Goal: Task Accomplishment & Management: Use online tool/utility

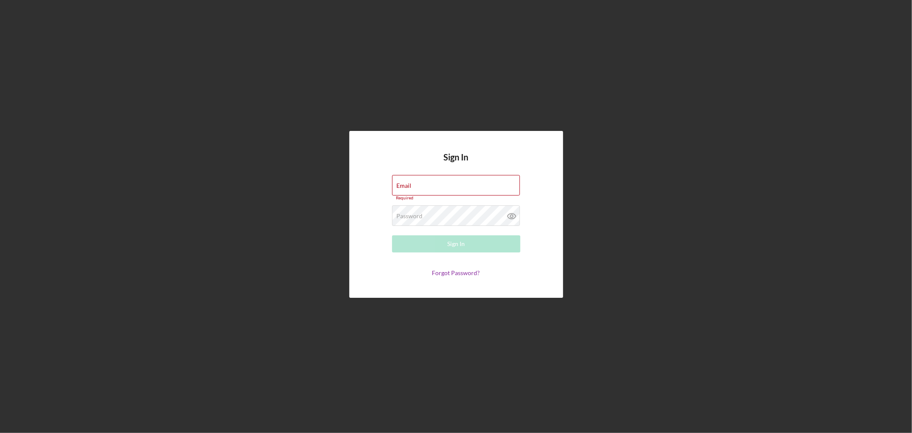
type input "[EMAIL_ADDRESS][DOMAIN_NAME]"
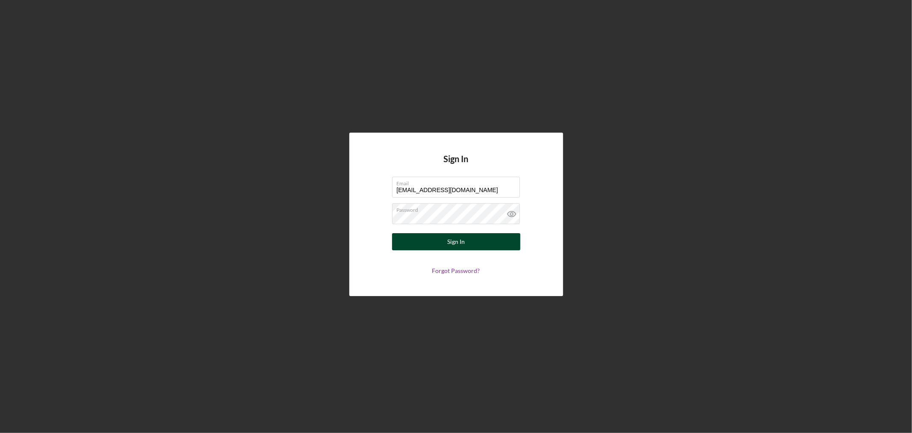
click at [456, 242] on div "Sign In" at bounding box center [456, 241] width 18 height 17
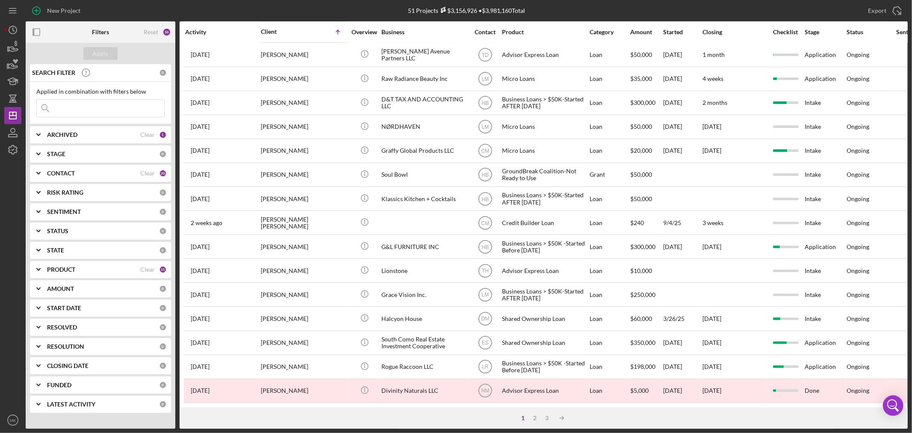
scroll to position [256, 0]
click at [537, 418] on div "2" at bounding box center [536, 418] width 12 height 7
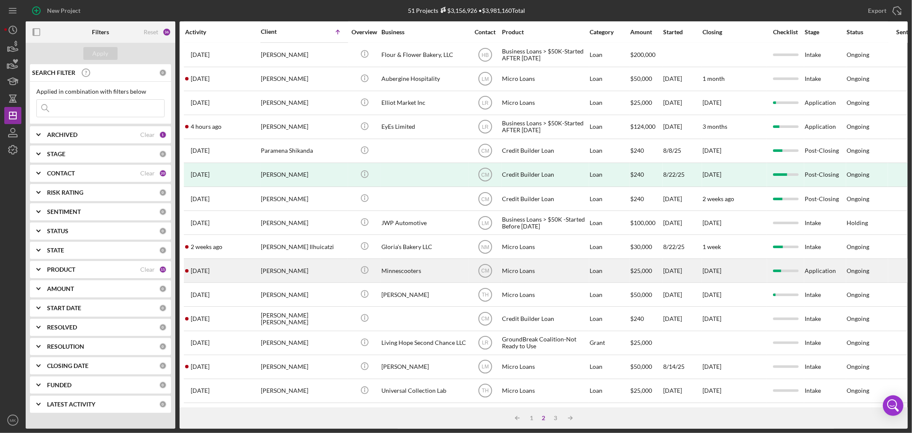
click at [291, 259] on div "[PERSON_NAME]" at bounding box center [304, 270] width 86 height 23
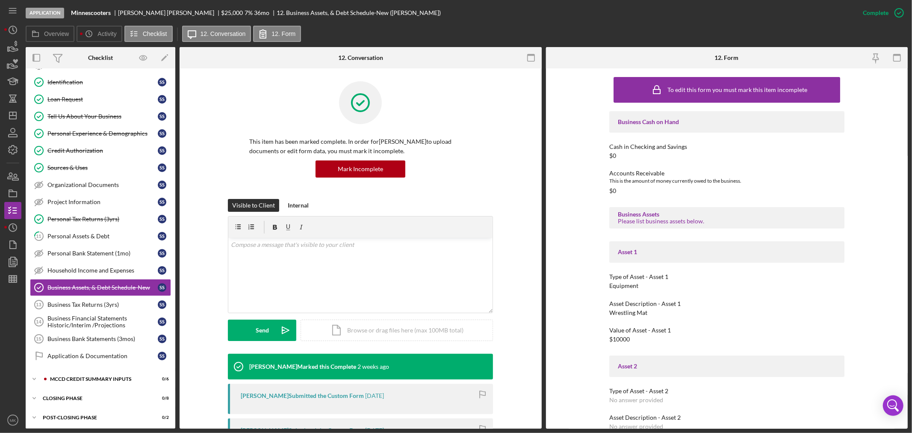
scroll to position [56, 0]
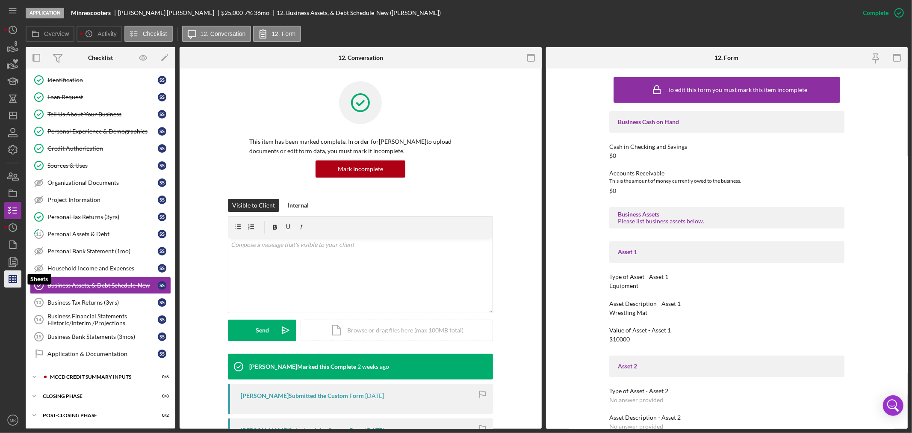
click at [13, 276] on icon "button" at bounding box center [12, 278] width 21 height 21
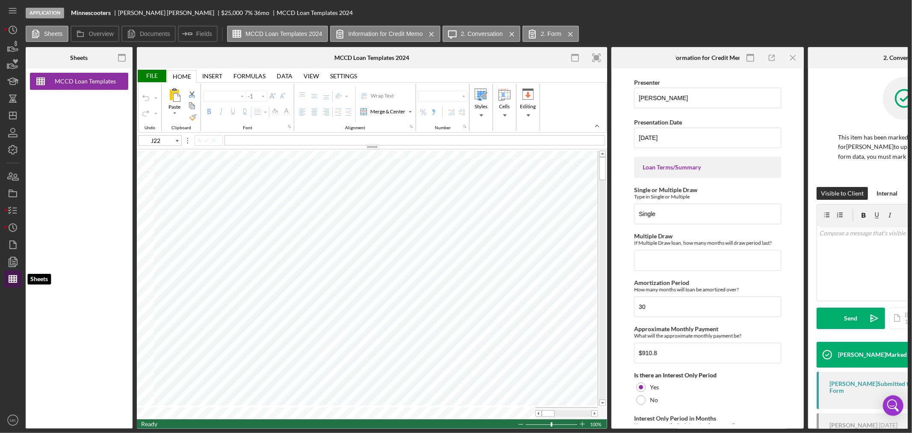
type input "Calibri"
type input "11"
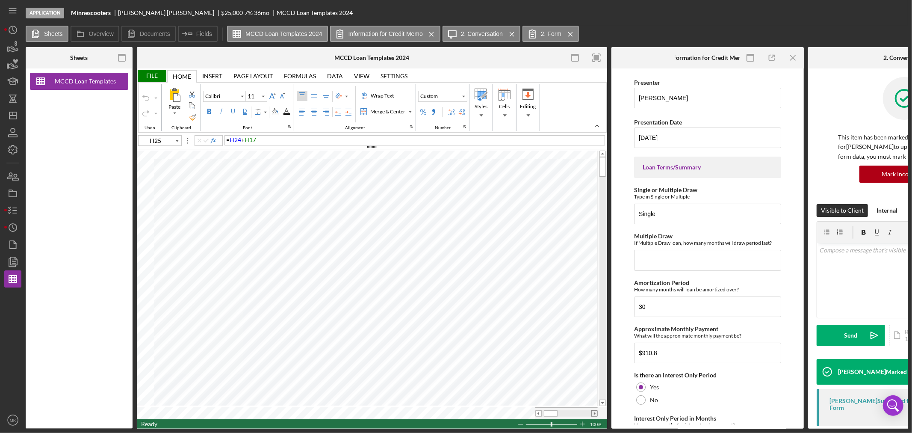
click at [592, 411] on span at bounding box center [595, 414] width 6 height 6
click at [597, 412] on span at bounding box center [595, 414] width 6 height 6
drag, startPoint x: 603, startPoint y: 179, endPoint x: 598, endPoint y: 169, distance: 10.7
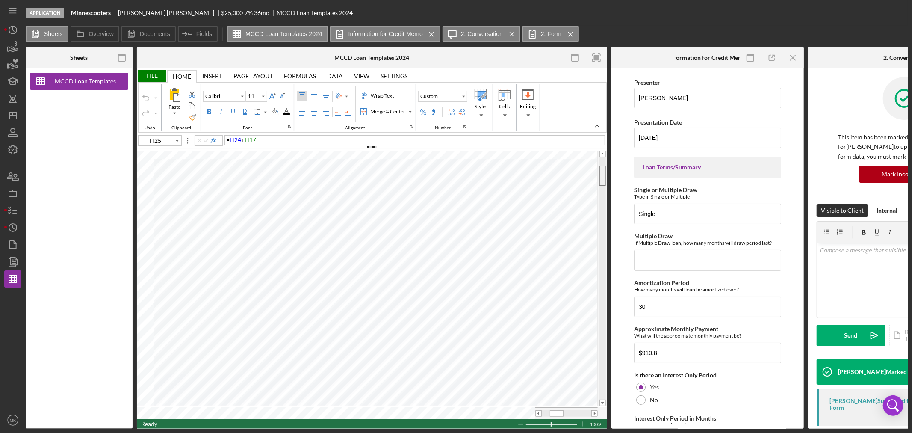
click at [598, 169] on div at bounding box center [602, 278] width 9 height 255
type input "B1"
type input "11"
click at [593, 411] on span at bounding box center [595, 414] width 6 height 6
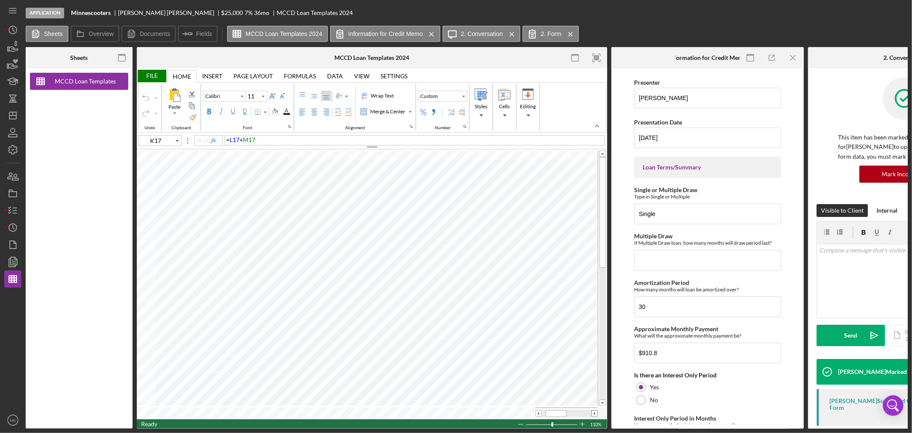
click at [593, 411] on span at bounding box center [595, 414] width 6 height 6
click at [531, 410] on tr at bounding box center [367, 413] width 461 height 12
type input "J22"
click at [14, 212] on icon "button" at bounding box center [12, 210] width 21 height 21
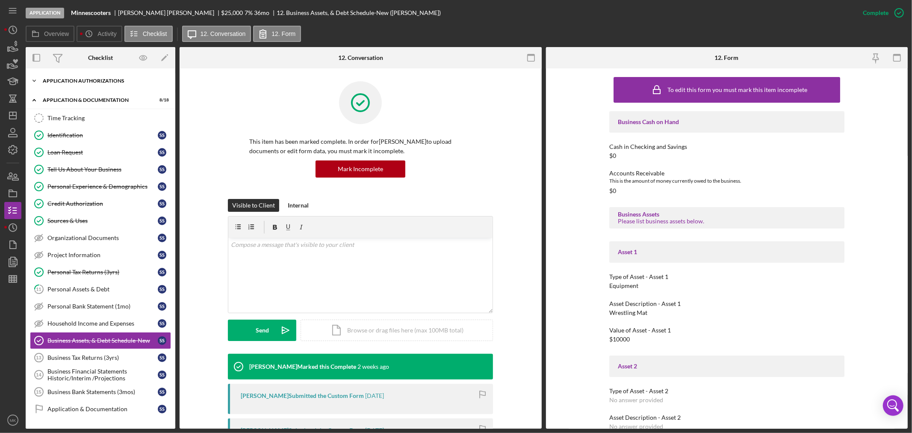
click at [34, 79] on icon "Icon/Expander" at bounding box center [34, 80] width 17 height 17
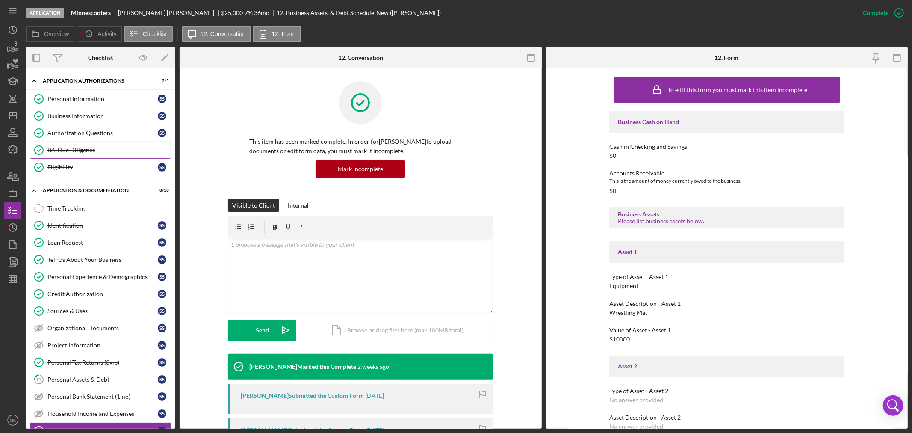
click at [80, 148] on div "BA-Due Diligence" at bounding box center [108, 150] width 123 height 7
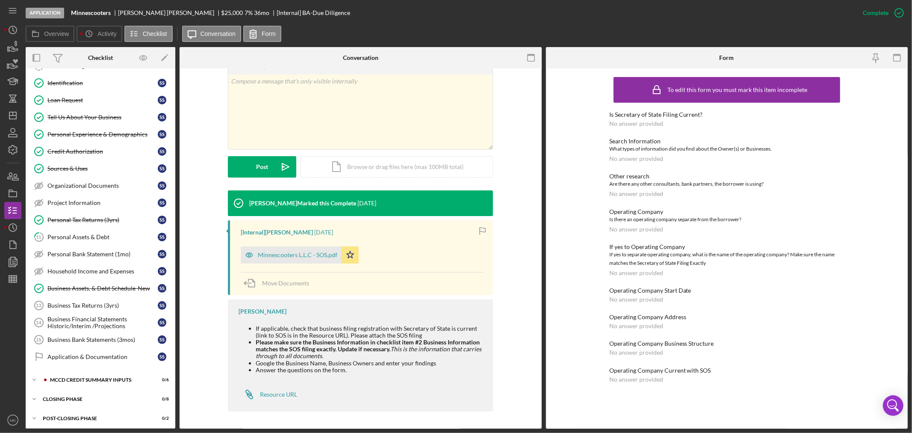
scroll to position [147, 0]
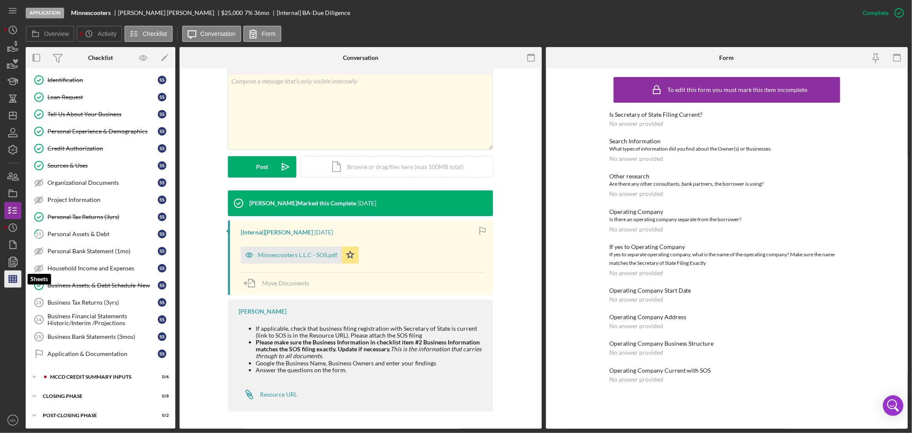
click at [12, 279] on line "button" at bounding box center [12, 278] width 0 height 7
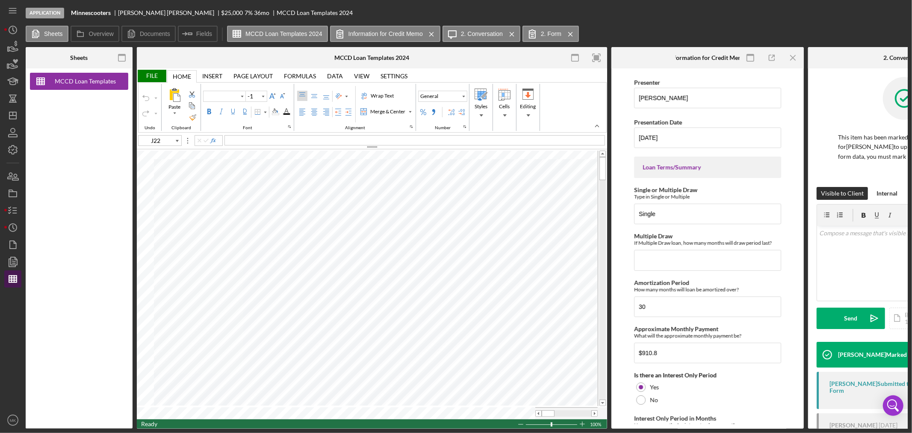
type input "Calibri"
type input "11"
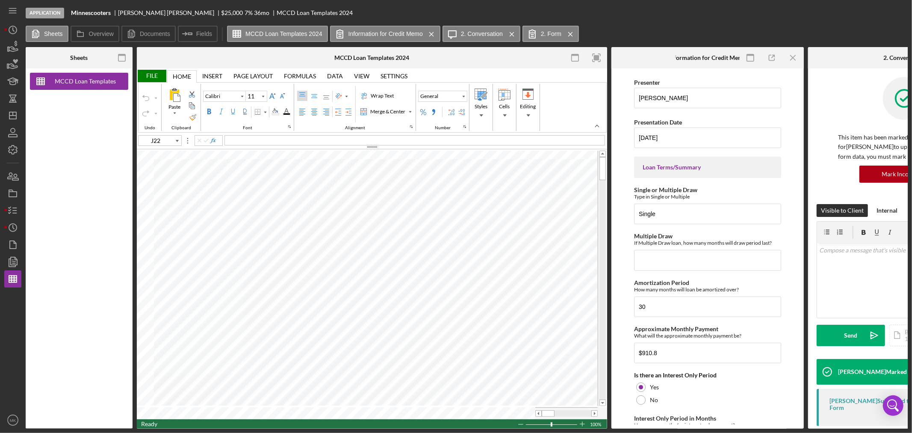
click at [147, 75] on div "File" at bounding box center [152, 76] width 30 height 12
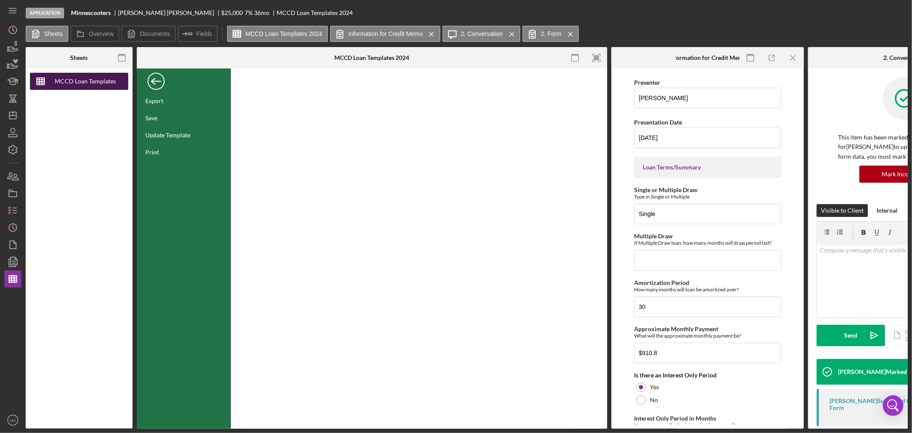
click at [82, 80] on div "MCCD Loan Templates 2024" at bounding box center [85, 81] width 68 height 17
click at [79, 81] on div "MCCD Loan Templates 2024" at bounding box center [85, 81] width 68 height 17
click at [14, 260] on icon "button" at bounding box center [12, 261] width 21 height 21
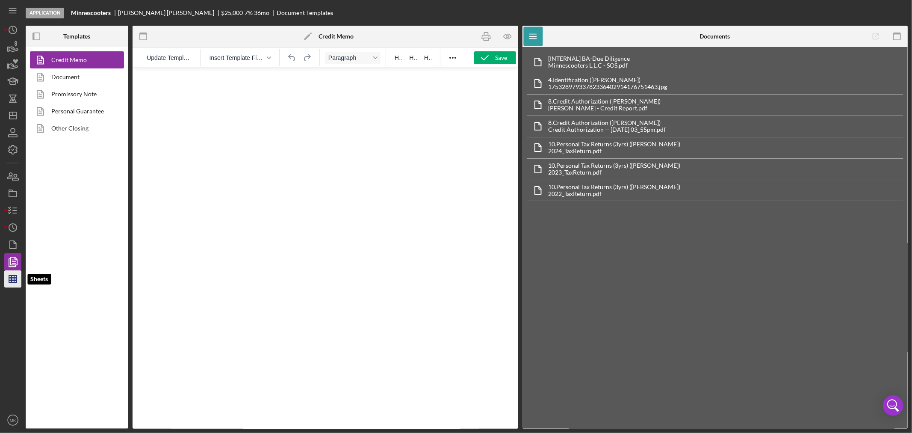
click at [15, 279] on line "button" at bounding box center [13, 279] width 8 height 0
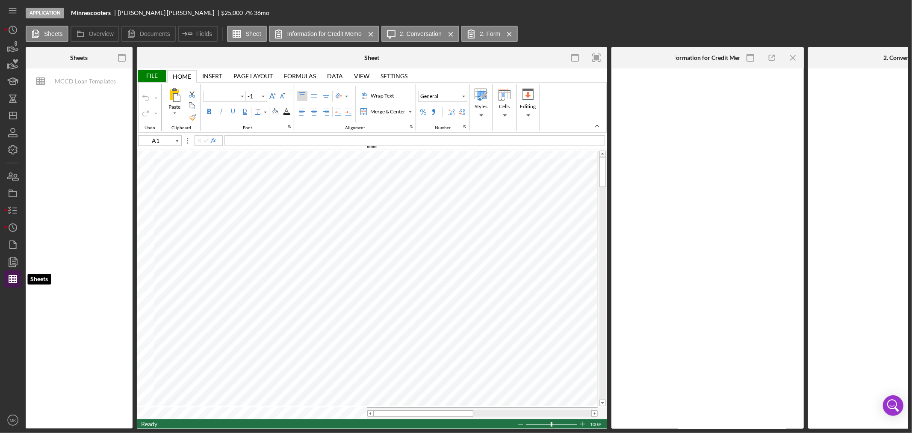
type input "Calibri"
type input "11"
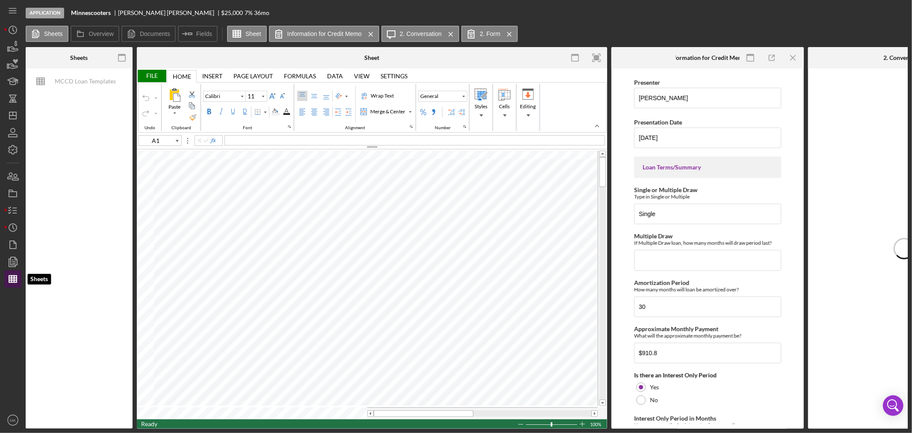
type input "J22"
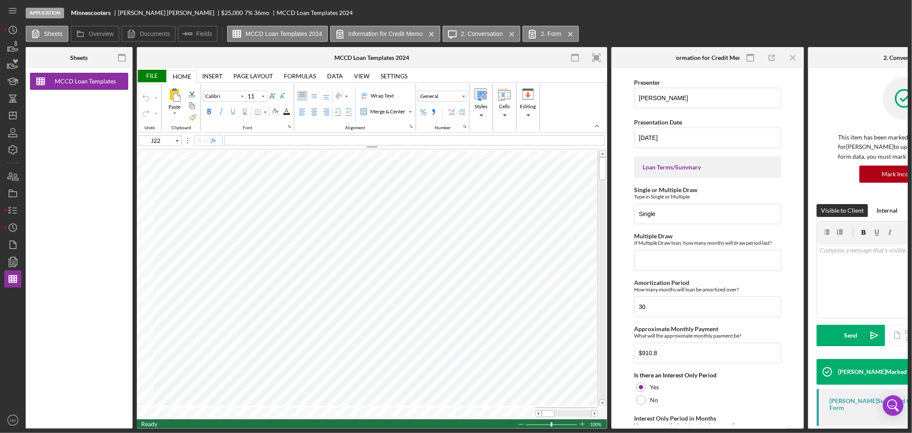
click at [149, 73] on div "File" at bounding box center [152, 76] width 30 height 12
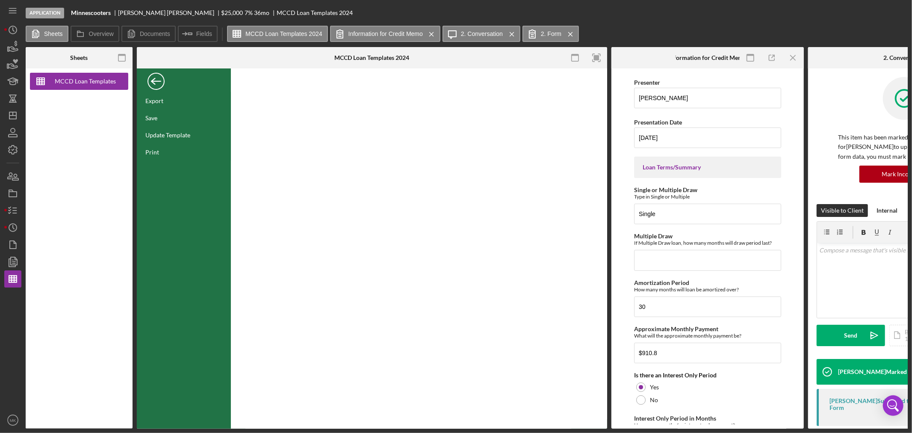
click at [156, 79] on div "Back" at bounding box center [156, 79] width 17 height 17
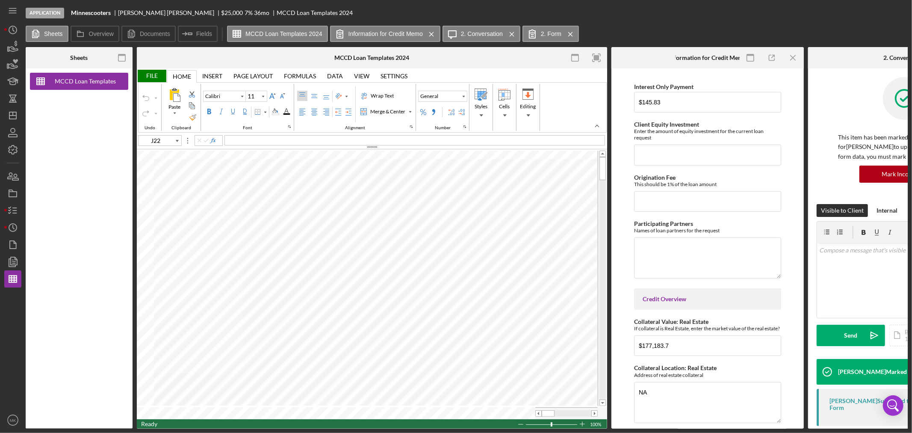
scroll to position [428, 0]
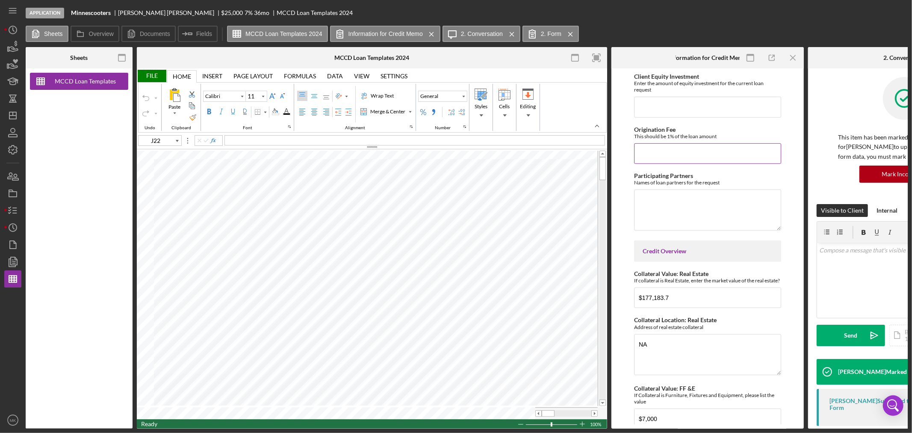
click at [653, 153] on input "Origination Fee" at bounding box center [707, 153] width 147 height 21
type input "$250"
click at [741, 201] on textarea "Participating Partners" at bounding box center [707, 210] width 147 height 41
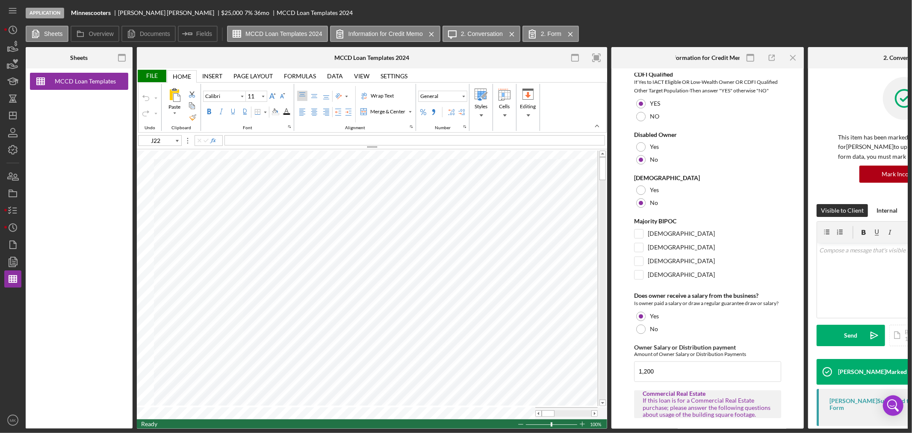
scroll to position [1602, 0]
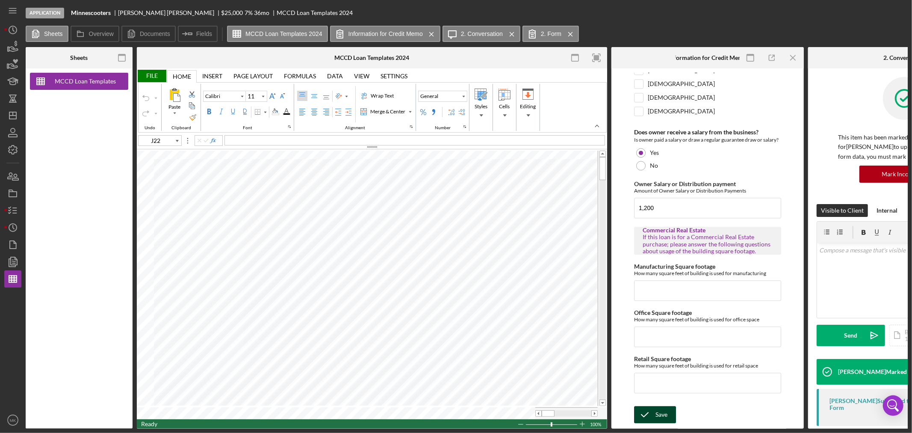
click at [661, 412] on div "Save" at bounding box center [662, 414] width 12 height 17
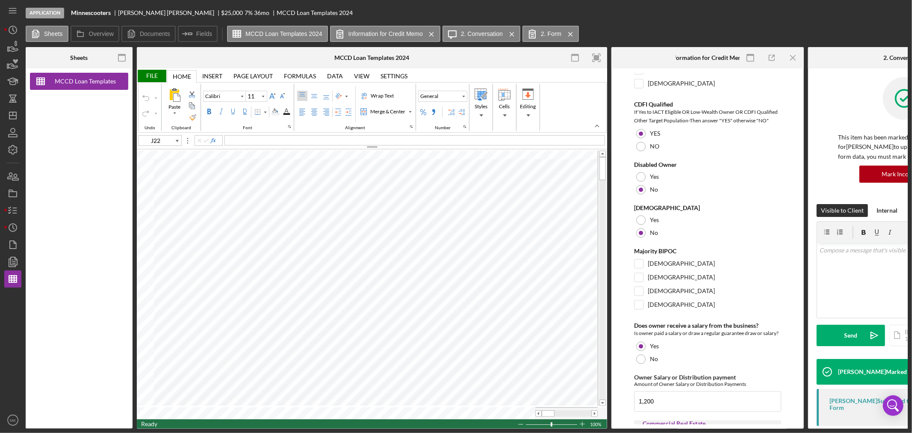
scroll to position [1412, 0]
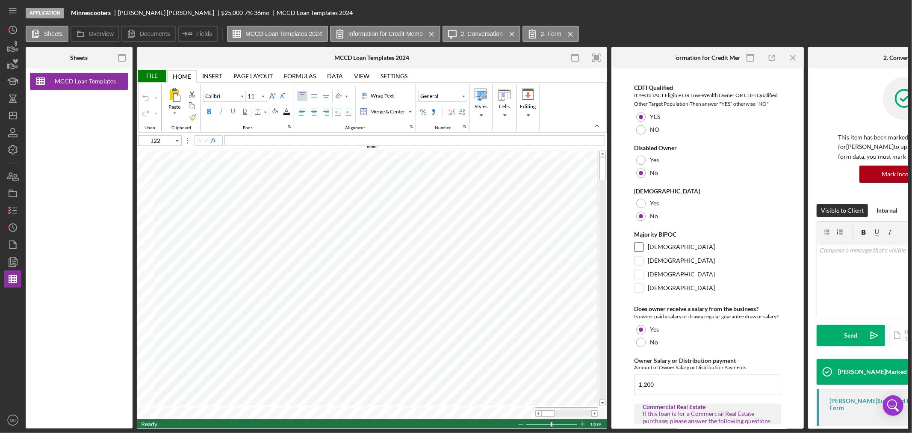
click at [639, 251] on input "[DEMOGRAPHIC_DATA]" at bounding box center [639, 247] width 9 height 9
checkbox input "false"
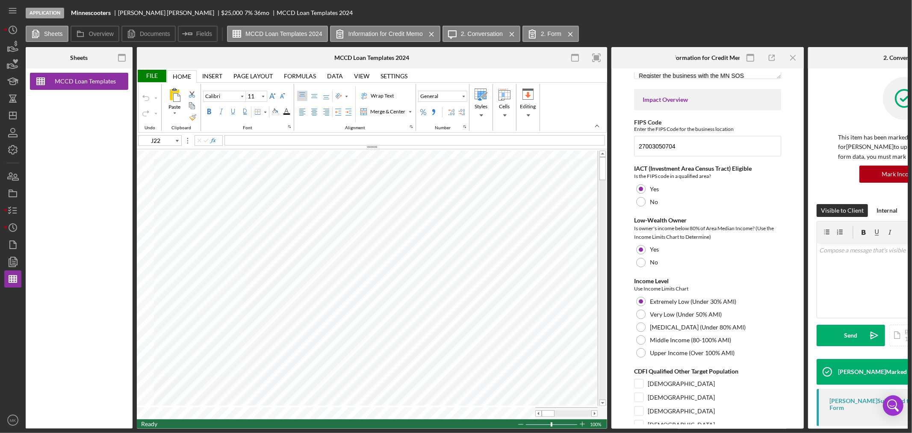
scroll to position [985, 0]
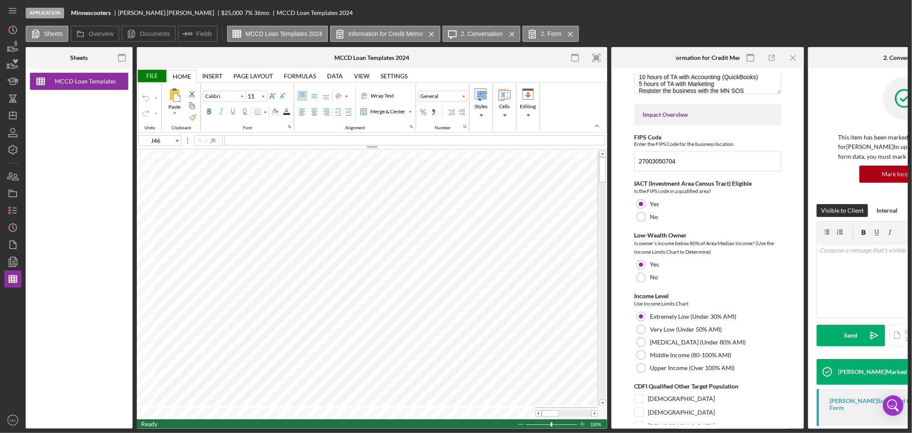
type input "J22"
drag, startPoint x: 602, startPoint y: 188, endPoint x: 605, endPoint y: 152, distance: 36.1
click at [605, 152] on div at bounding box center [603, 278] width 6 height 255
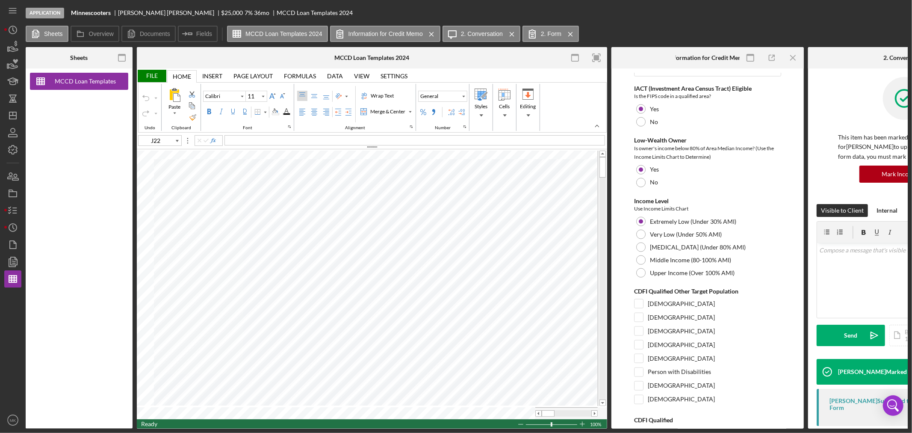
scroll to position [1127, 0]
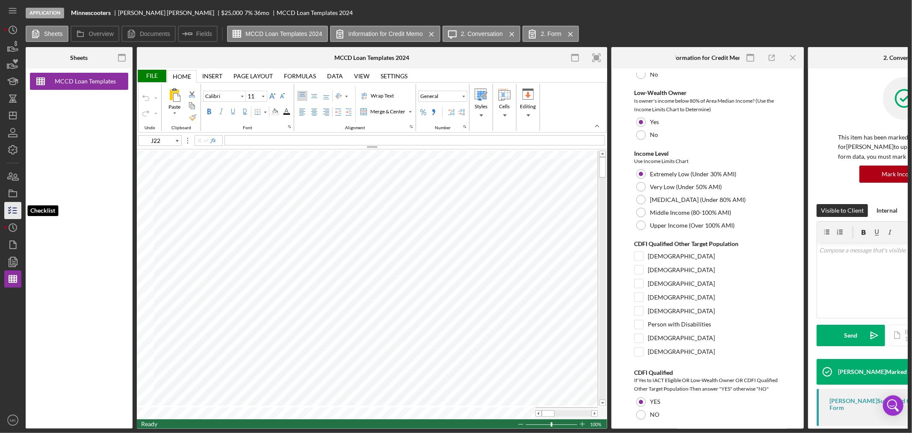
click at [14, 211] on icon "button" at bounding box center [12, 210] width 21 height 21
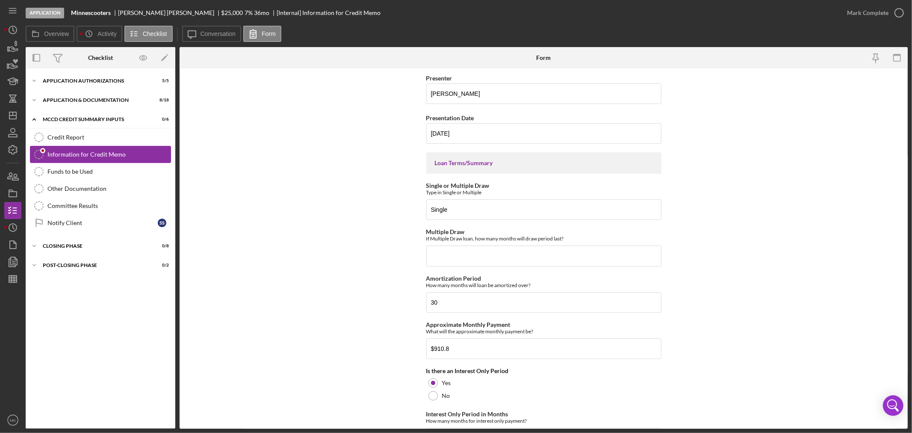
click at [112, 154] on div "Information for Credit Memo" at bounding box center [108, 154] width 123 height 7
click at [212, 36] on label "Conversation" at bounding box center [219, 33] width 36 height 7
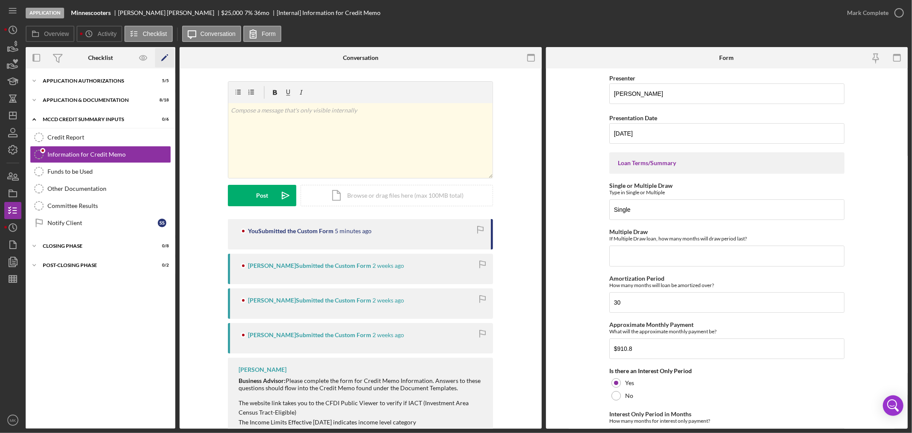
click at [166, 56] on polygon "button" at bounding box center [164, 59] width 6 height 6
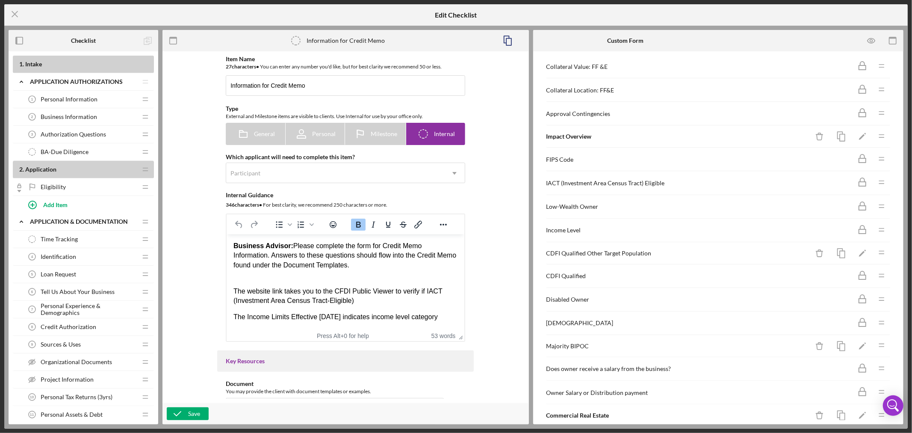
scroll to position [428, 0]
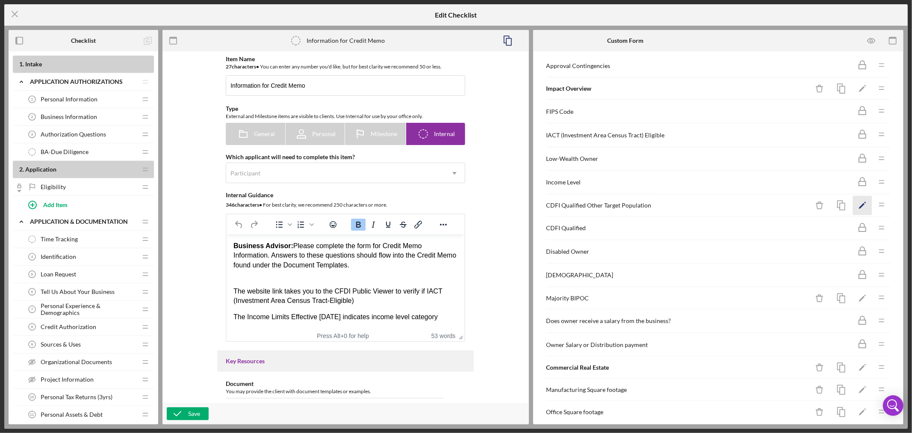
click at [856, 211] on icon "Icon/Edit" at bounding box center [862, 204] width 19 height 19
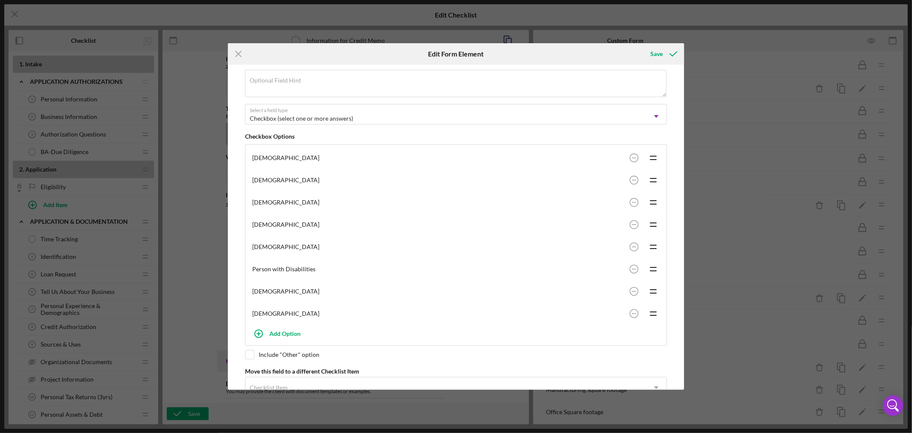
scroll to position [95, 0]
click at [633, 198] on circle at bounding box center [634, 199] width 8 height 8
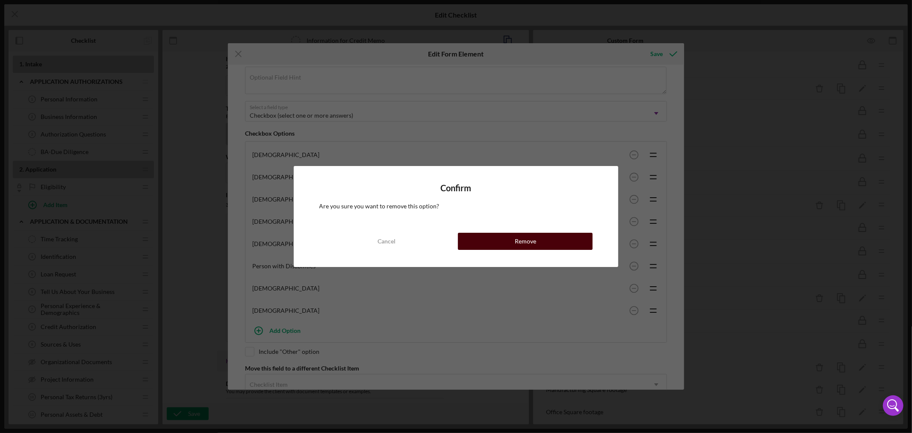
click at [530, 240] on div "Remove" at bounding box center [525, 241] width 21 height 17
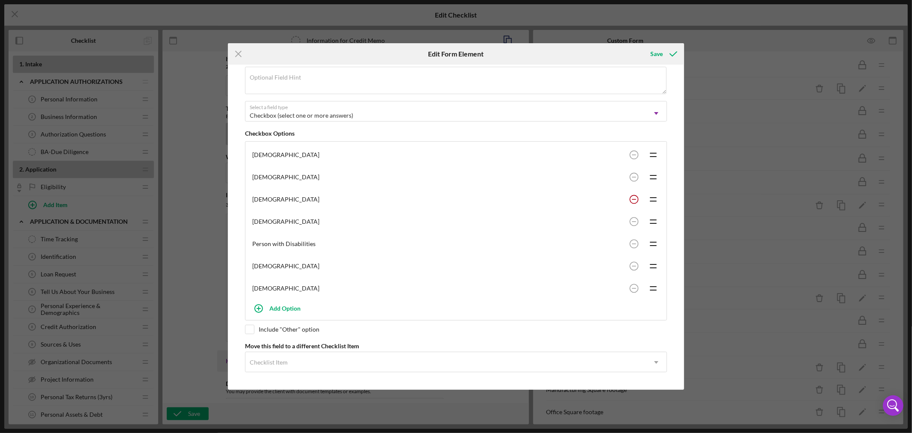
click at [632, 199] on rect at bounding box center [634, 199] width 4 height 1
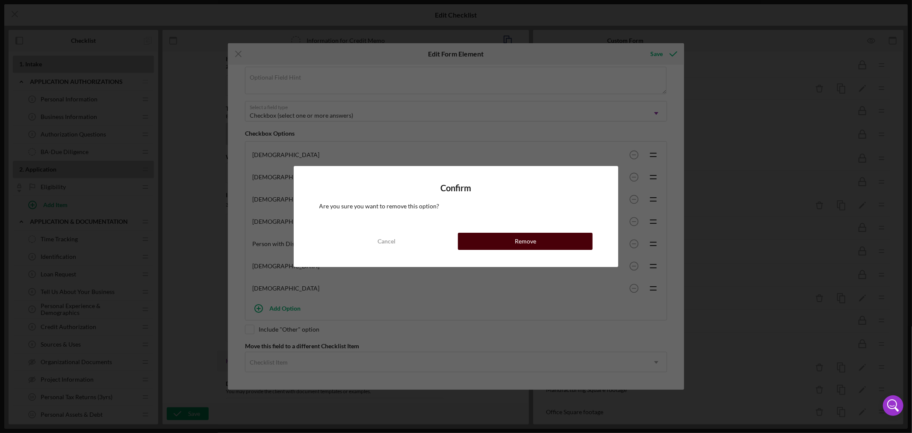
click at [525, 238] on div "Remove" at bounding box center [525, 241] width 21 height 17
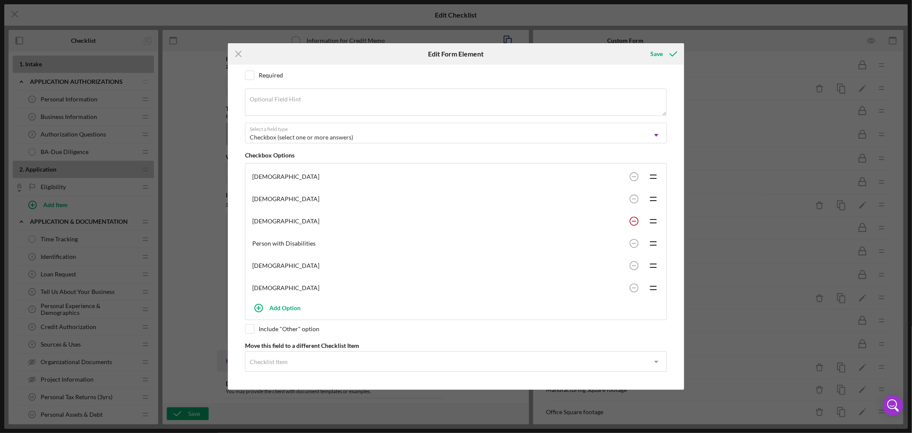
click at [632, 219] on circle at bounding box center [634, 221] width 8 height 8
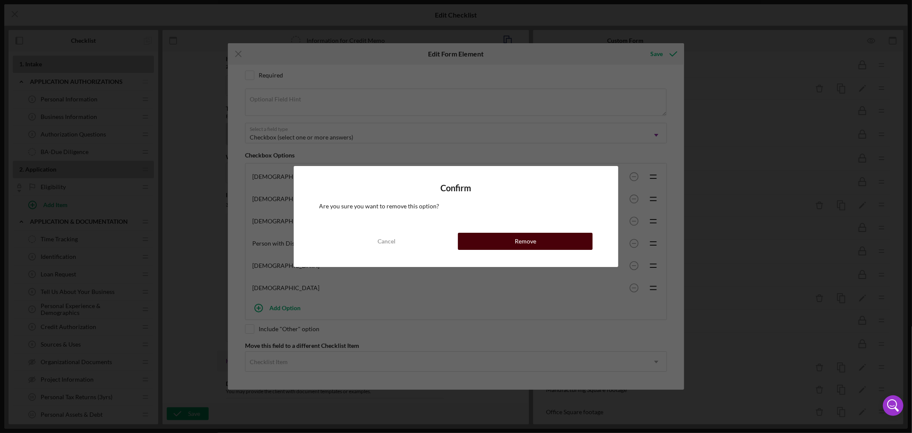
click at [542, 240] on button "Remove" at bounding box center [525, 241] width 135 height 17
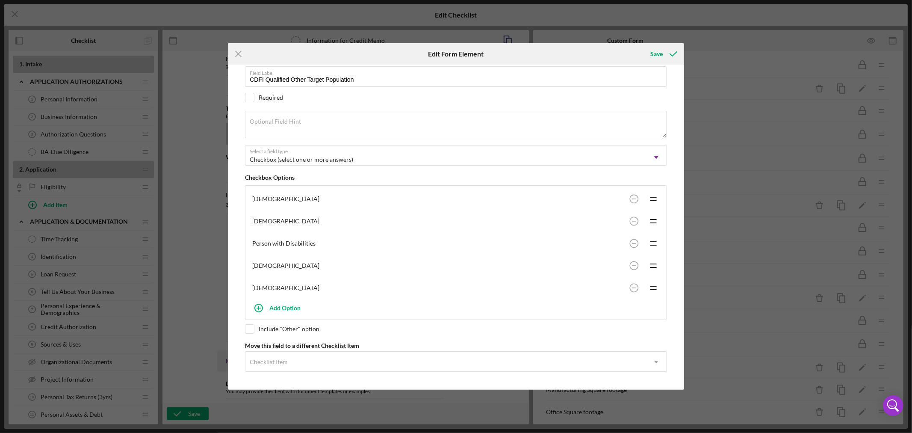
scroll to position [52, 0]
click at [634, 243] on rect at bounding box center [634, 243] width 4 height 1
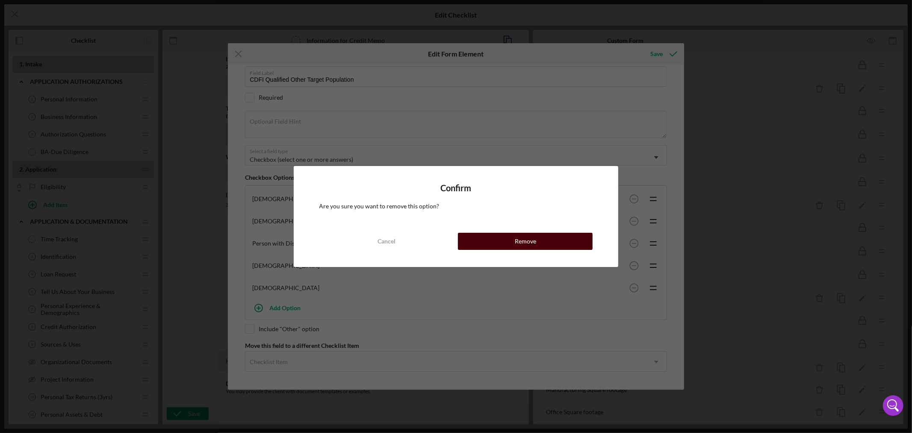
click at [531, 244] on div "Remove" at bounding box center [525, 241] width 21 height 17
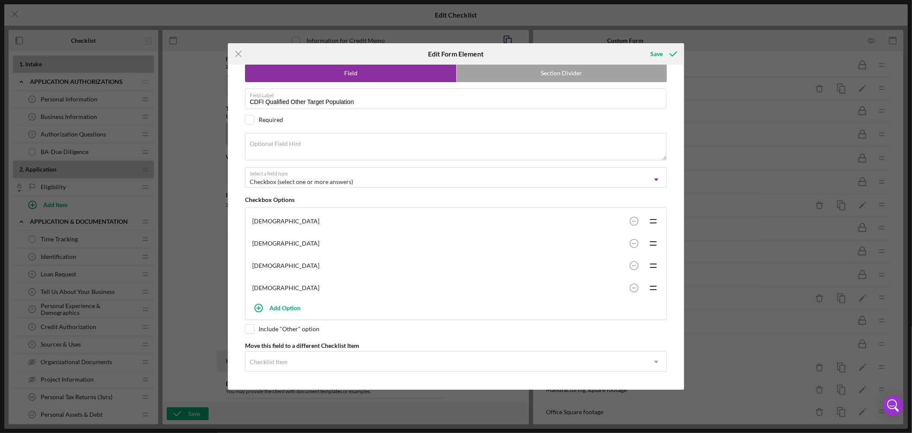
scroll to position [30, 0]
click at [632, 264] on circle at bounding box center [634, 265] width 8 height 8
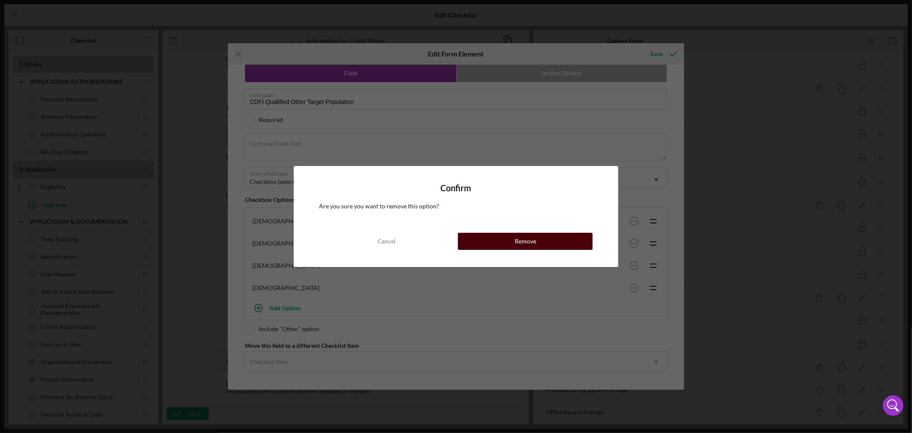
click at [535, 241] on div "Remove" at bounding box center [525, 241] width 21 height 17
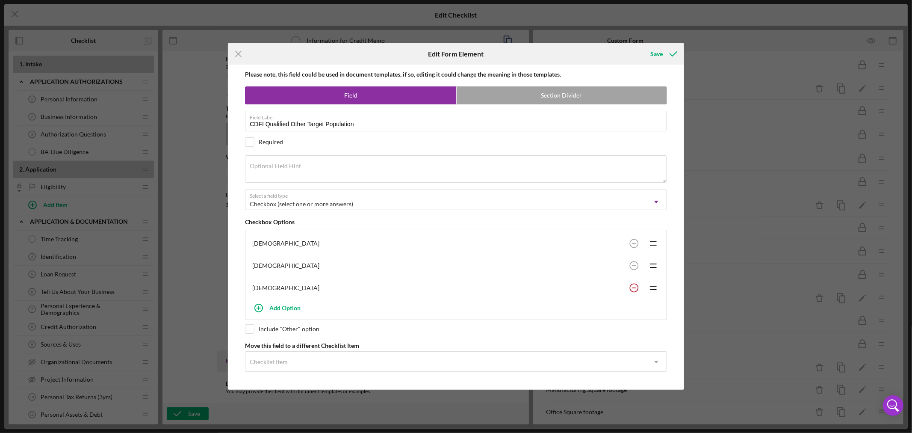
click at [632, 286] on circle at bounding box center [634, 288] width 8 height 8
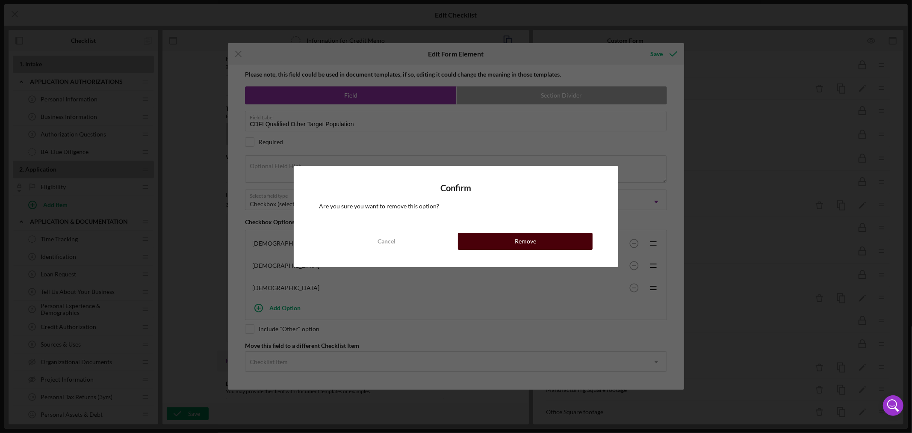
click at [534, 241] on div "Remove" at bounding box center [525, 241] width 21 height 17
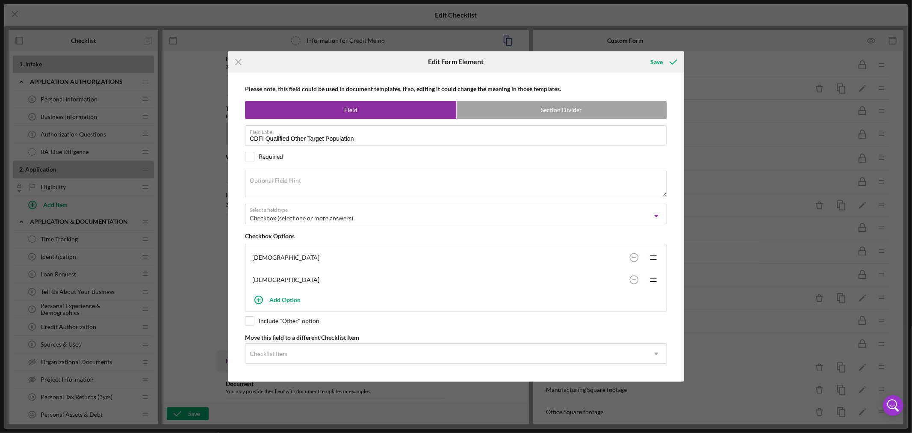
scroll to position [0, 0]
click at [655, 60] on div "Save" at bounding box center [657, 61] width 12 height 17
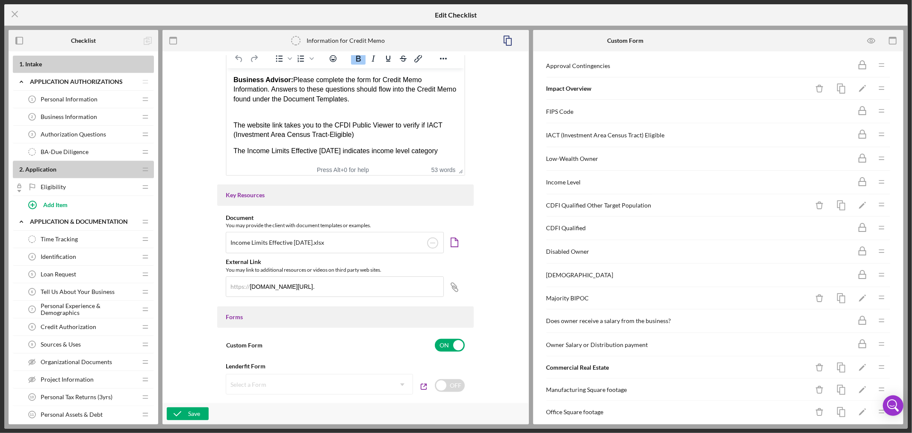
scroll to position [190, 0]
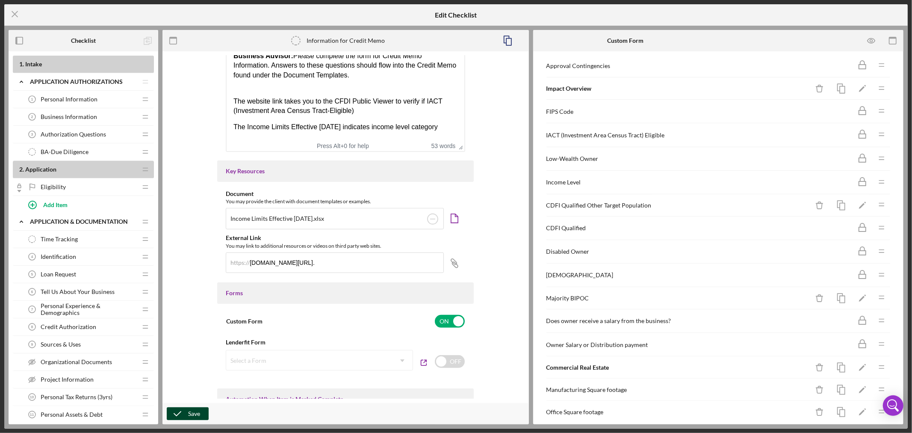
click at [192, 415] on div "Save" at bounding box center [194, 413] width 12 height 13
click at [15, 12] on icon "Icon/Menu Close" at bounding box center [14, 13] width 21 height 21
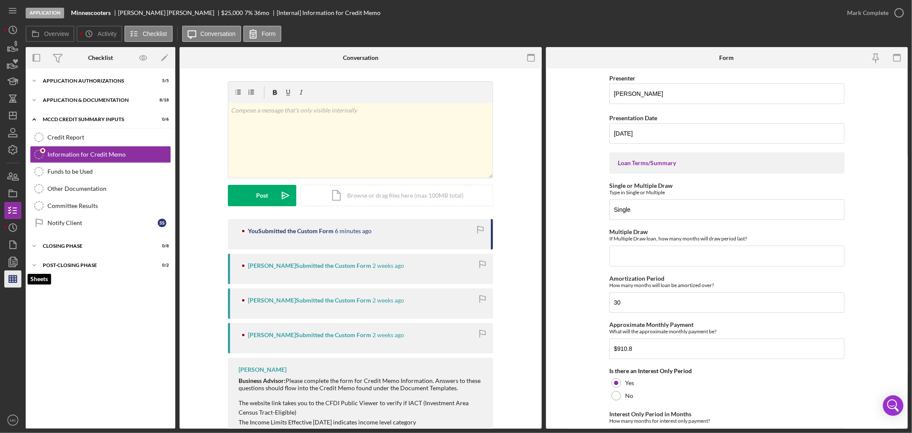
click at [12, 279] on line "button" at bounding box center [13, 279] width 8 height 0
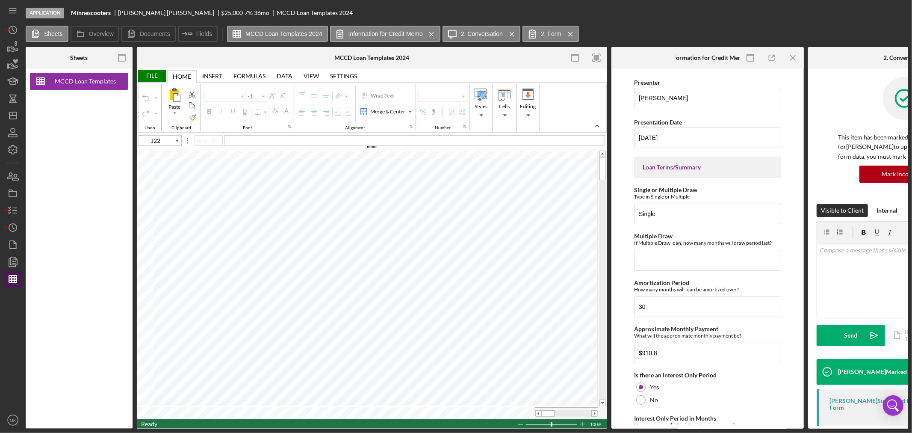
type input "Calibri"
type input "11"
click at [154, 75] on div "File" at bounding box center [152, 76] width 30 height 12
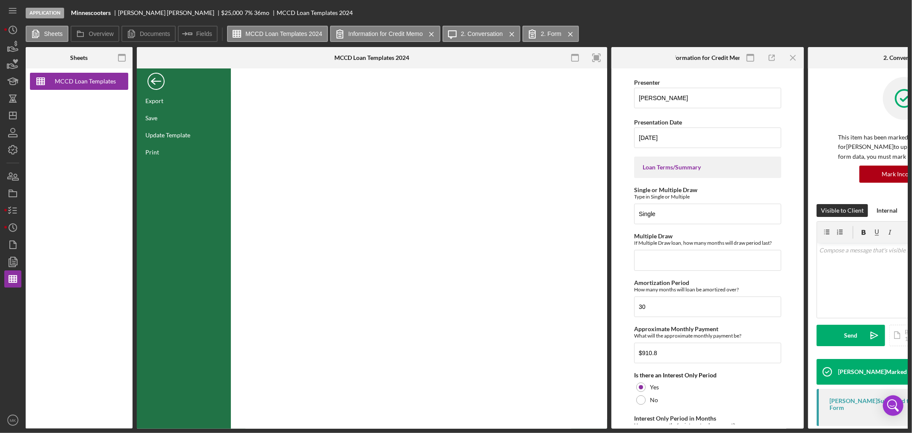
click at [156, 81] on div "Back" at bounding box center [156, 79] width 17 height 17
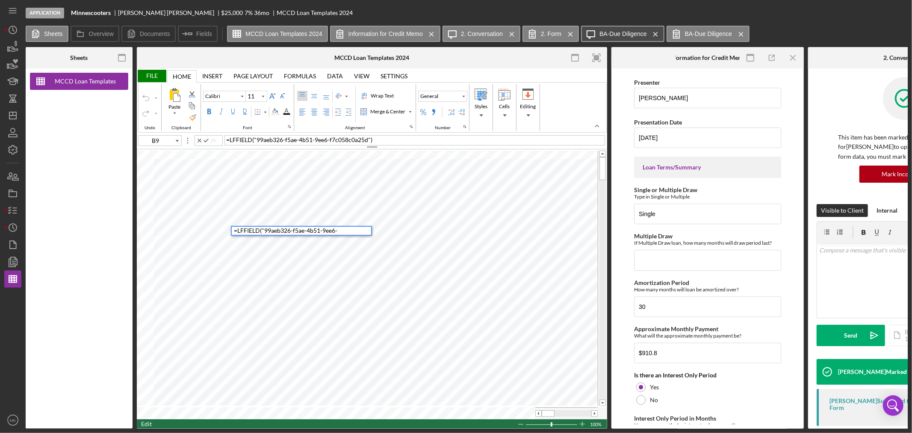
drag, startPoint x: 568, startPoint y: 32, endPoint x: 556, endPoint y: 32, distance: 11.5
click at [568, 32] on icon "Icon/Menu Close" at bounding box center [570, 34] width 15 height 21
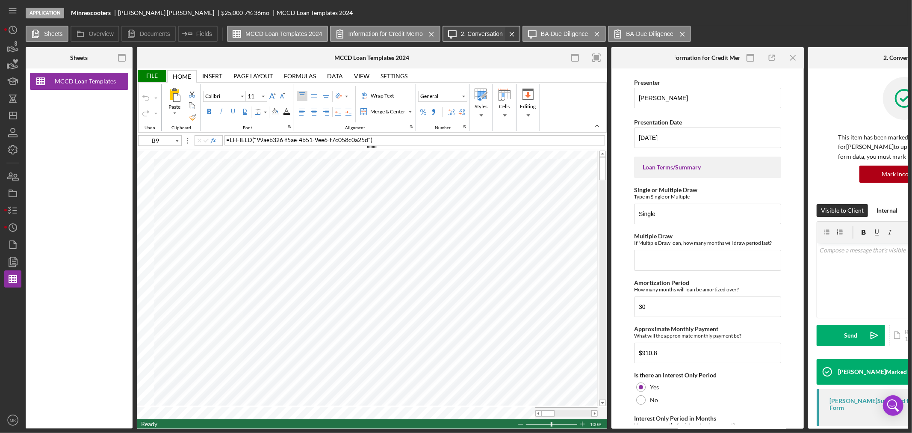
click at [506, 36] on icon "Icon/Menu Close" at bounding box center [512, 34] width 15 height 21
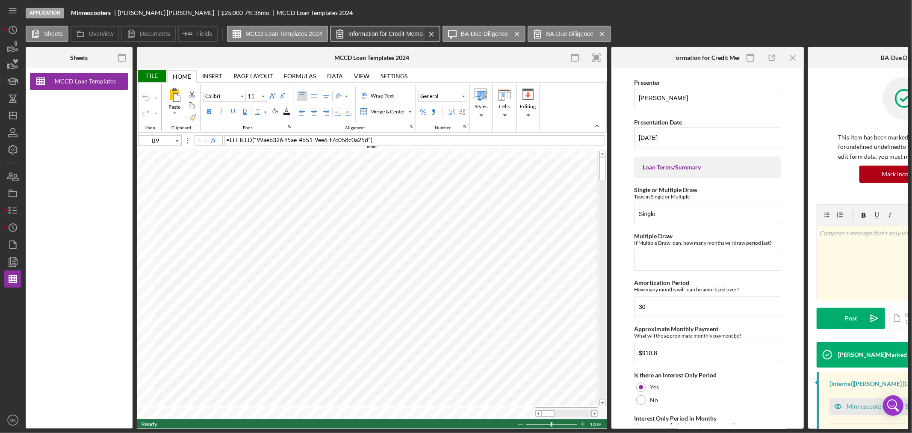
click at [426, 32] on icon "Icon/Menu Close" at bounding box center [431, 34] width 15 height 21
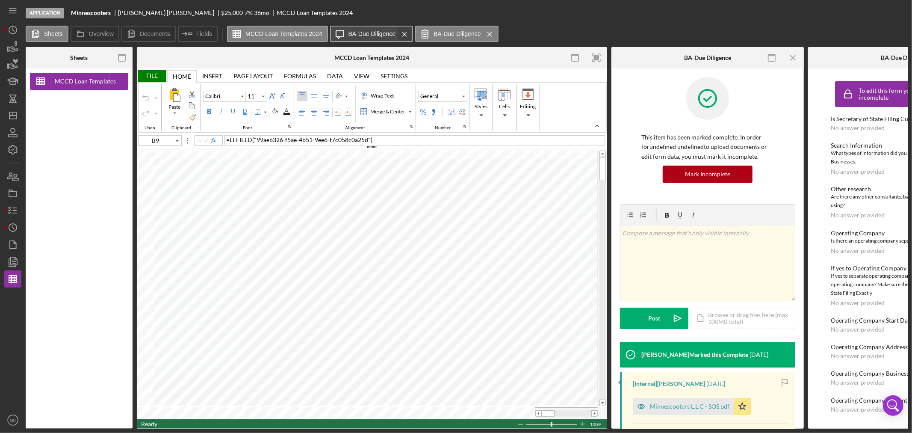
click at [403, 35] on g at bounding box center [405, 34] width 4 height 4
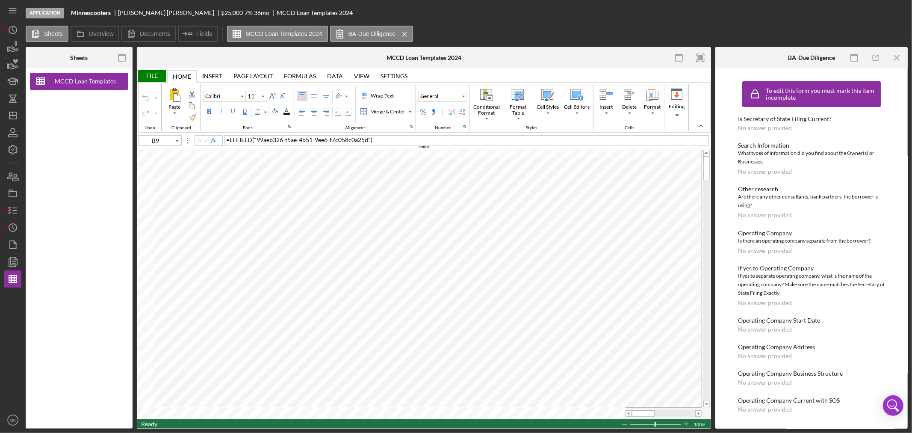
scroll to position [1, 0]
type input "I9"
